Goal: Task Accomplishment & Management: Manage account settings

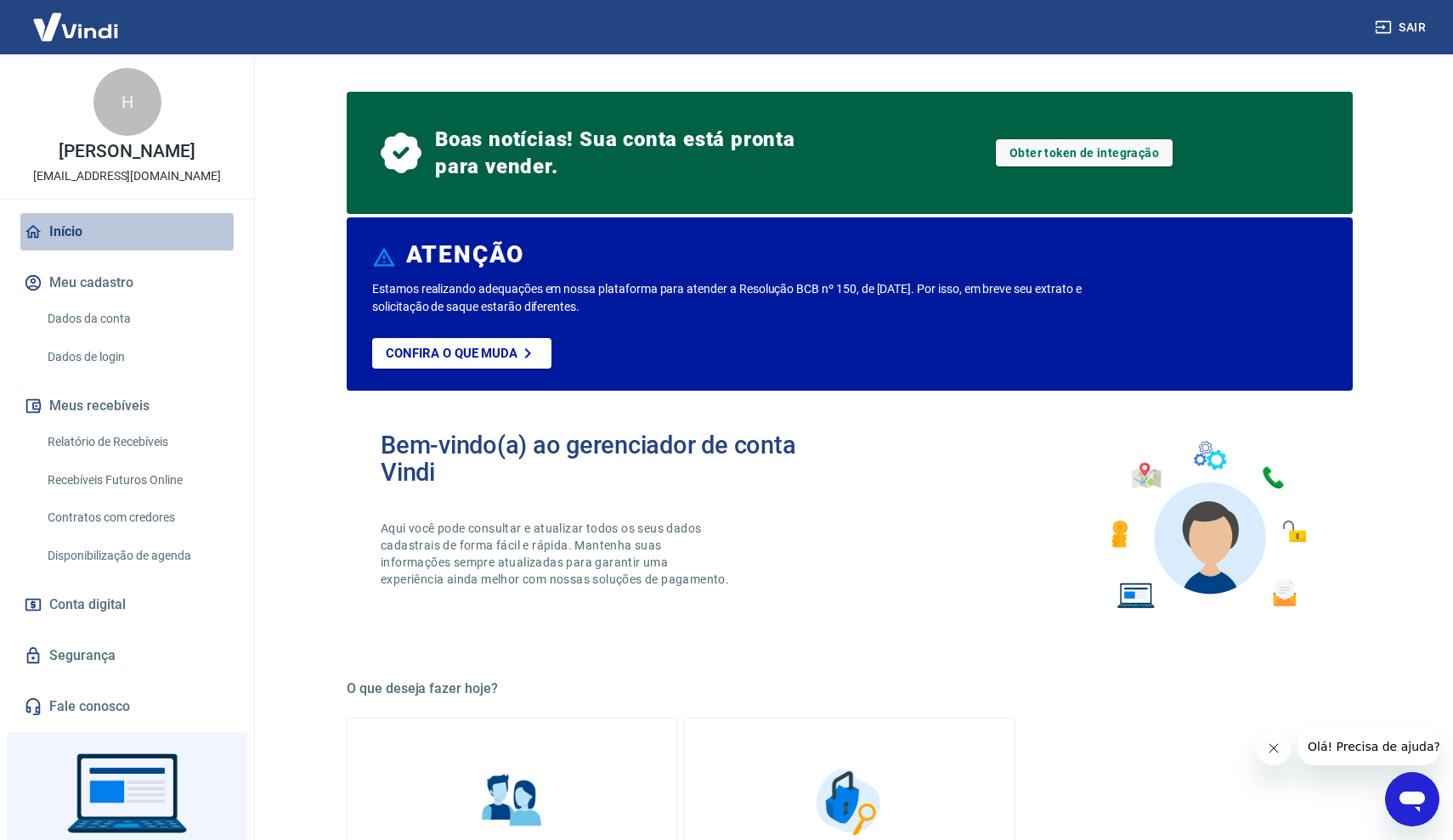
click at [108, 236] on link "Início" at bounding box center [127, 231] width 213 height 37
click at [89, 34] on img at bounding box center [75, 27] width 110 height 52
click at [64, 26] on img at bounding box center [75, 27] width 110 height 52
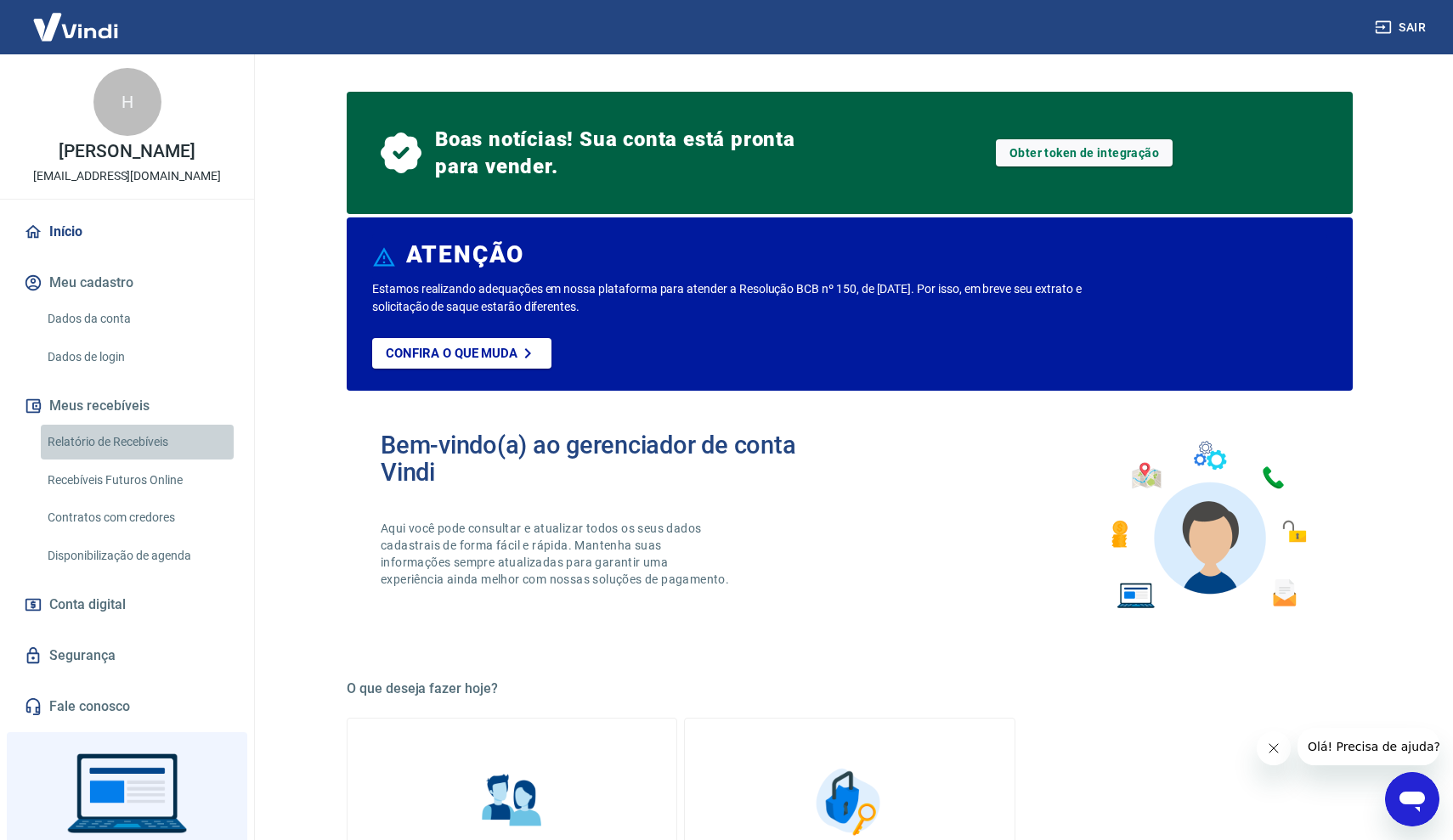
click at [141, 443] on link "Relatório de Recebíveis" at bounding box center [137, 442] width 193 height 35
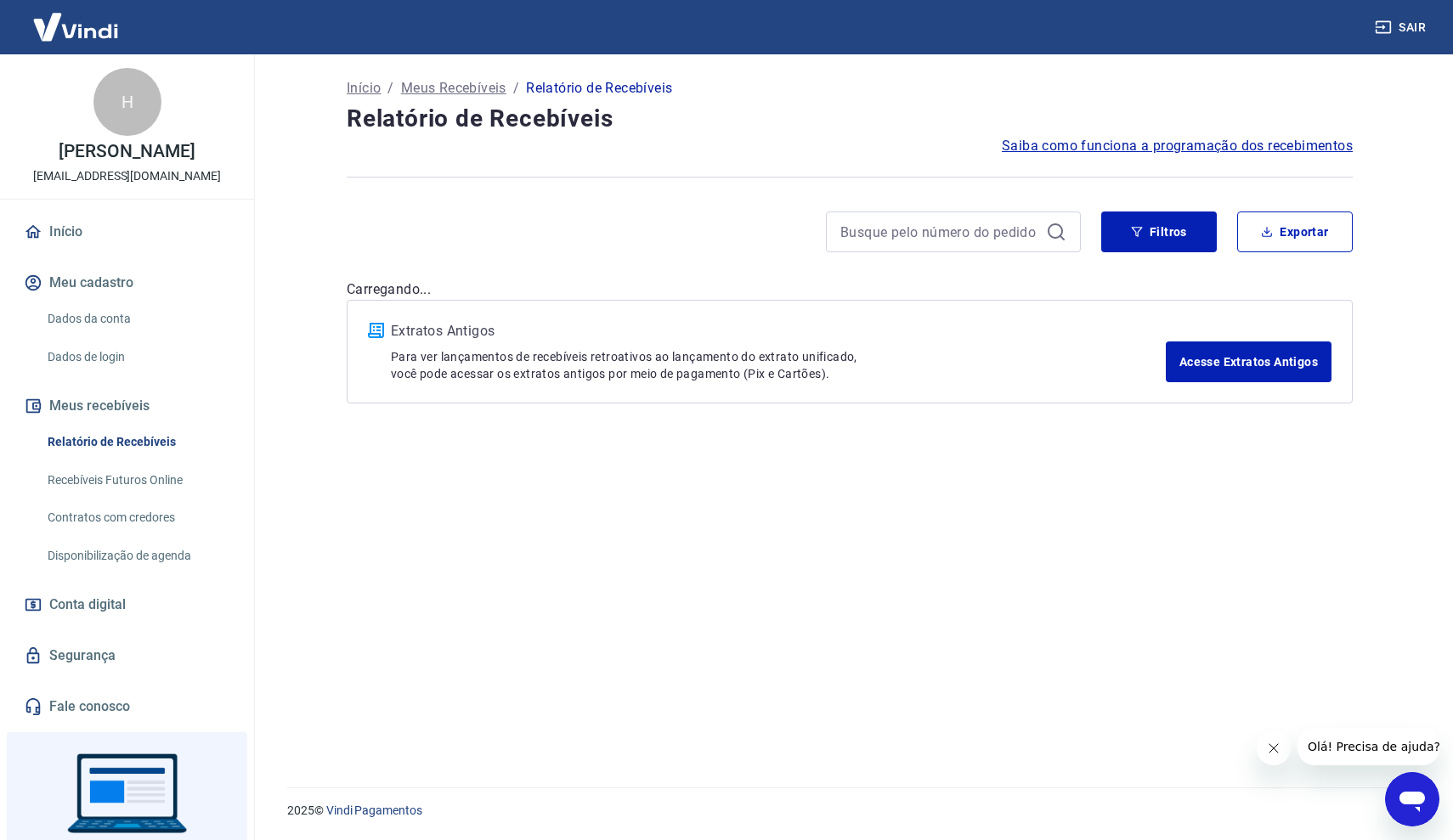
click at [106, 23] on img at bounding box center [75, 27] width 110 height 52
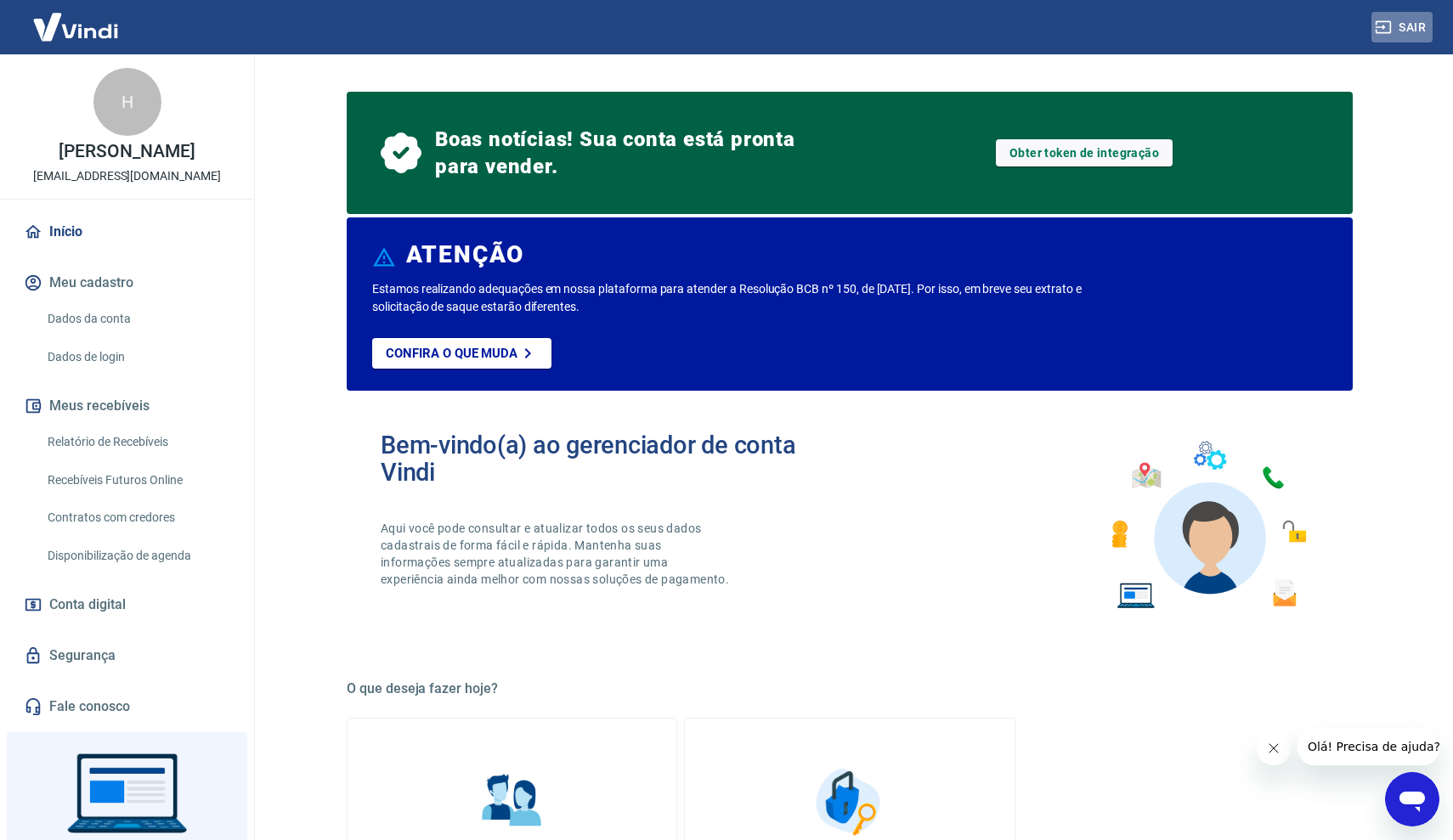
click at [1402, 25] on button "Sair" at bounding box center [1401, 28] width 62 height 31
click at [1146, 148] on link "Obter token de integração" at bounding box center [1084, 152] width 177 height 27
